Goal: Complete application form

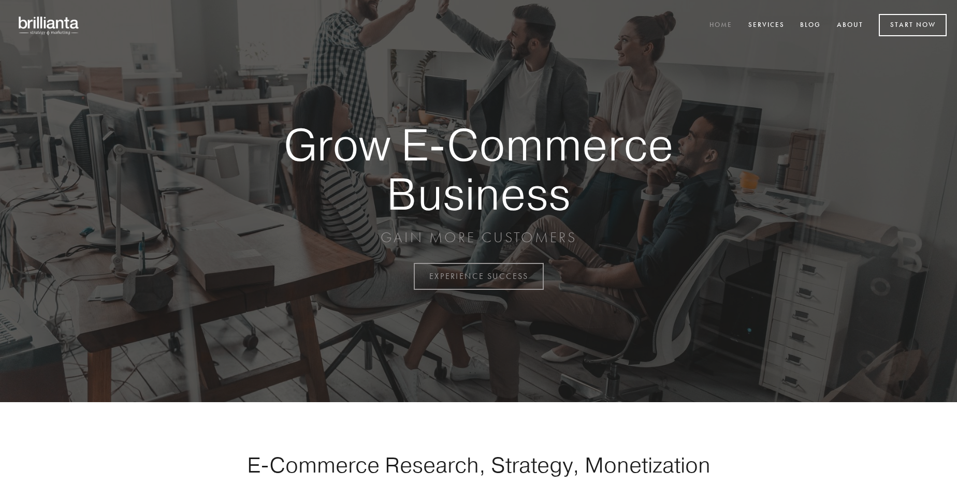
scroll to position [2716, 0]
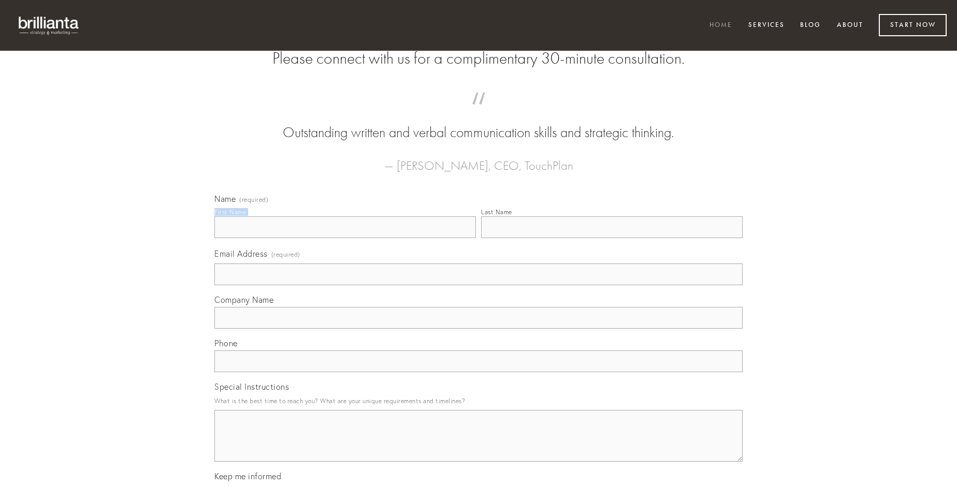
type input "[PERSON_NAME]"
click at [612, 238] on input "Last Name" at bounding box center [612, 228] width 262 height 22
type input "[PERSON_NAME]"
click at [479, 285] on input "Email Address (required)" at bounding box center [478, 275] width 528 height 22
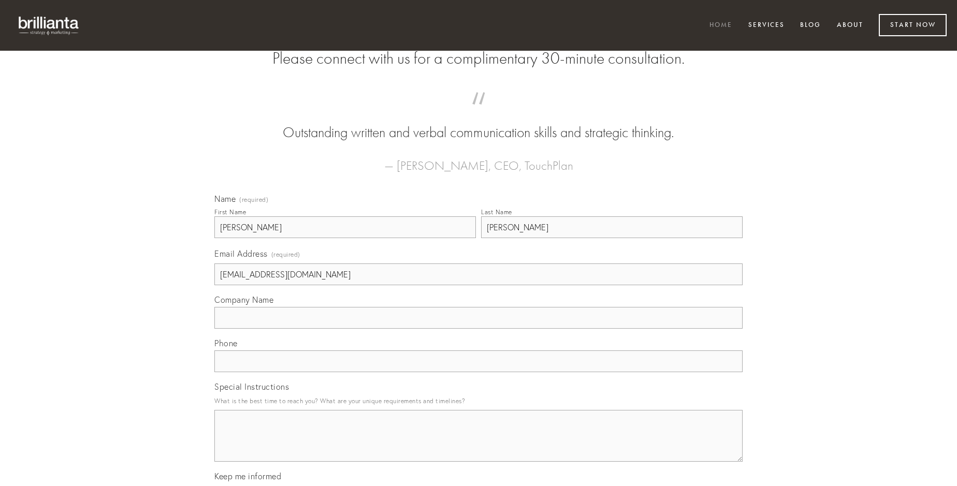
type input "[EMAIL_ADDRESS][DOMAIN_NAME]"
click at [479, 329] on input "Company Name" at bounding box center [478, 318] width 528 height 22
type input "voluptas"
click at [479, 373] on input "text" at bounding box center [478, 362] width 528 height 22
click at [479, 446] on textarea "Special Instructions" at bounding box center [478, 436] width 528 height 52
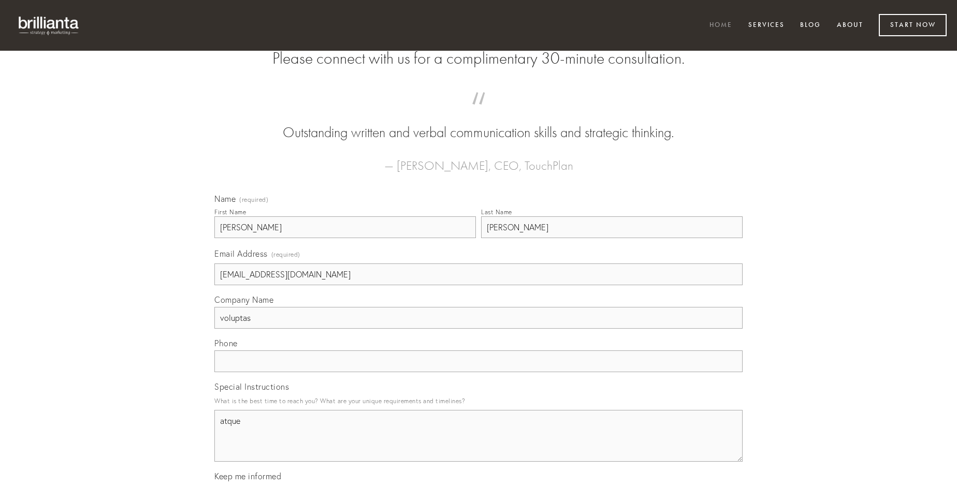
type textarea "atque"
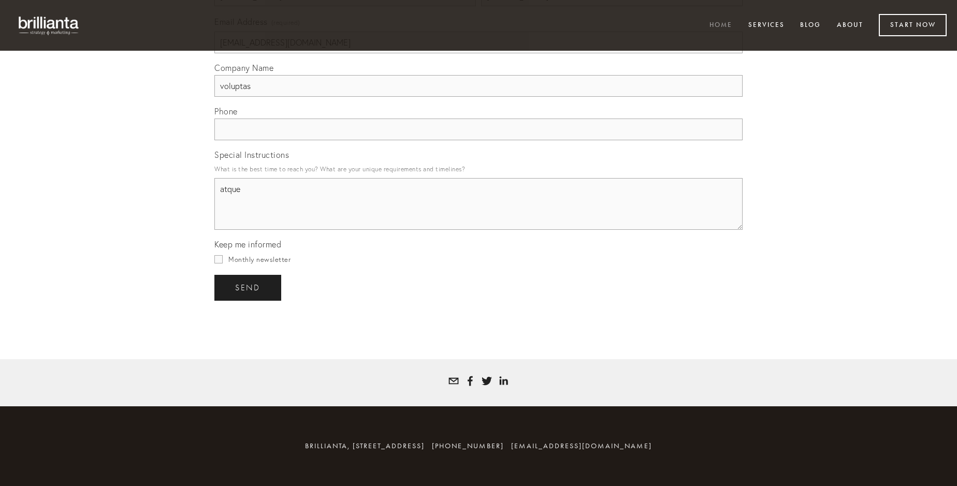
click at [249, 288] on span "send" at bounding box center [247, 287] width 25 height 9
